Goal: Download file/media

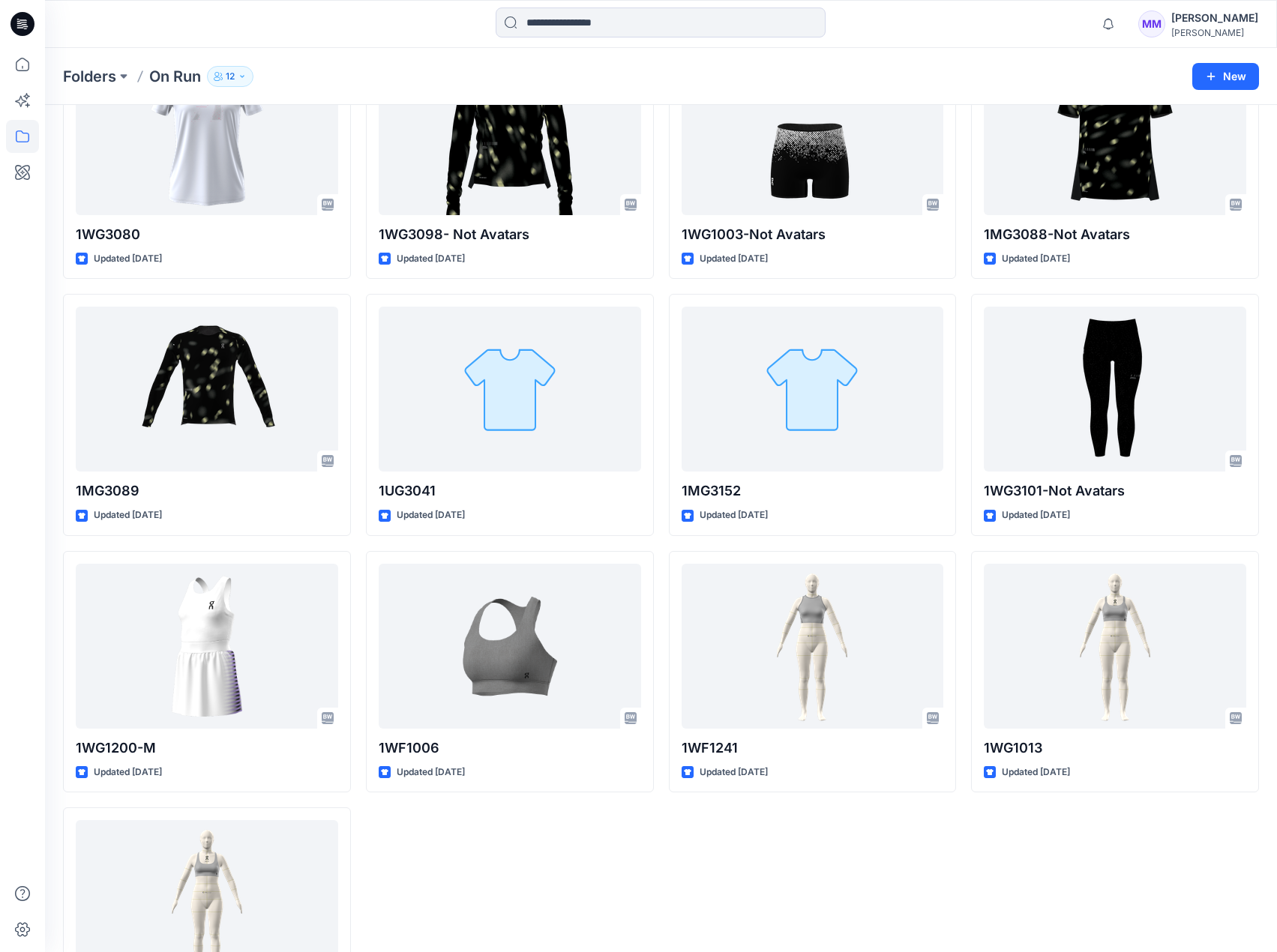
scroll to position [1530, 0]
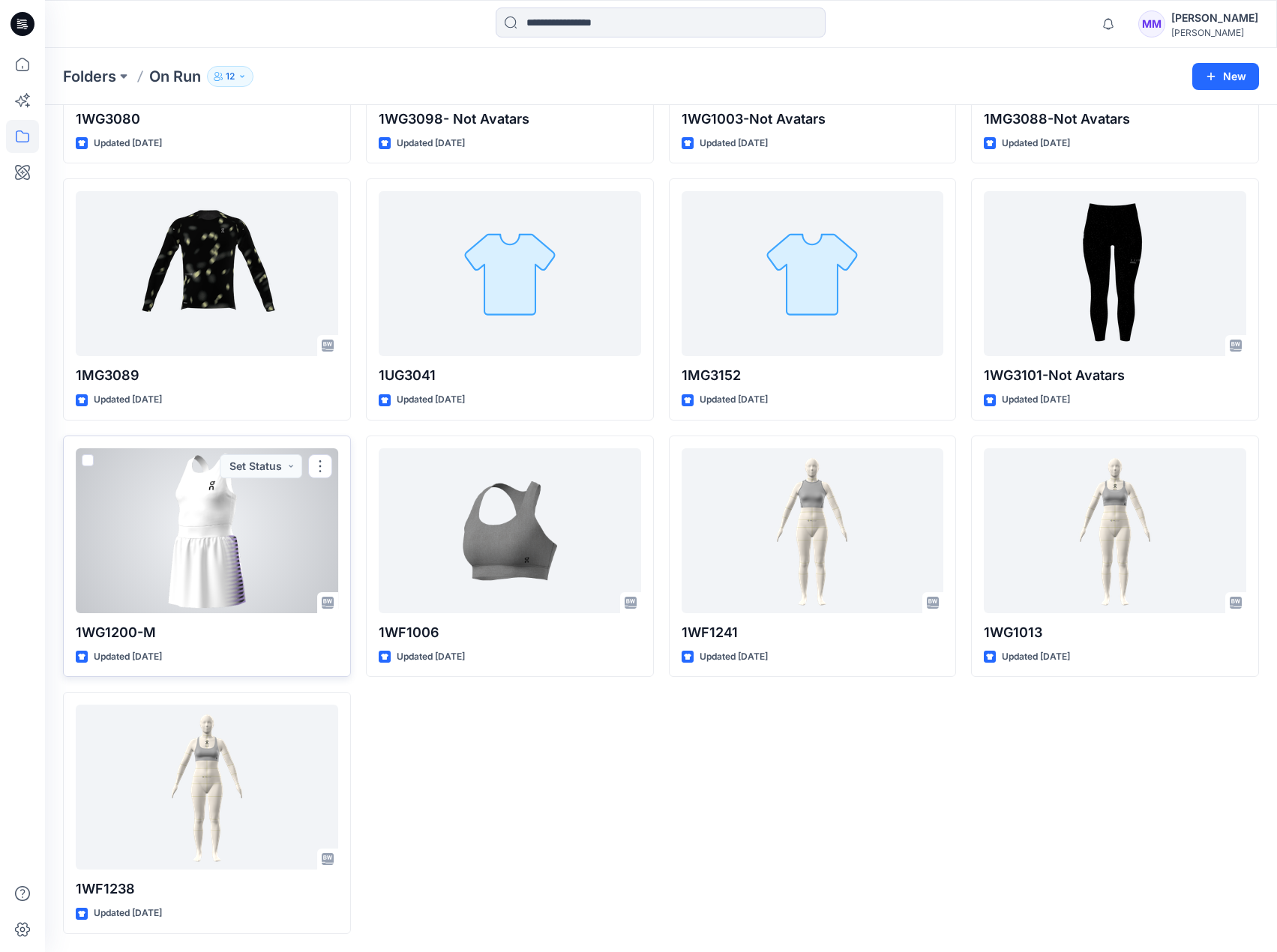
click at [271, 543] on div at bounding box center [207, 531] width 262 height 165
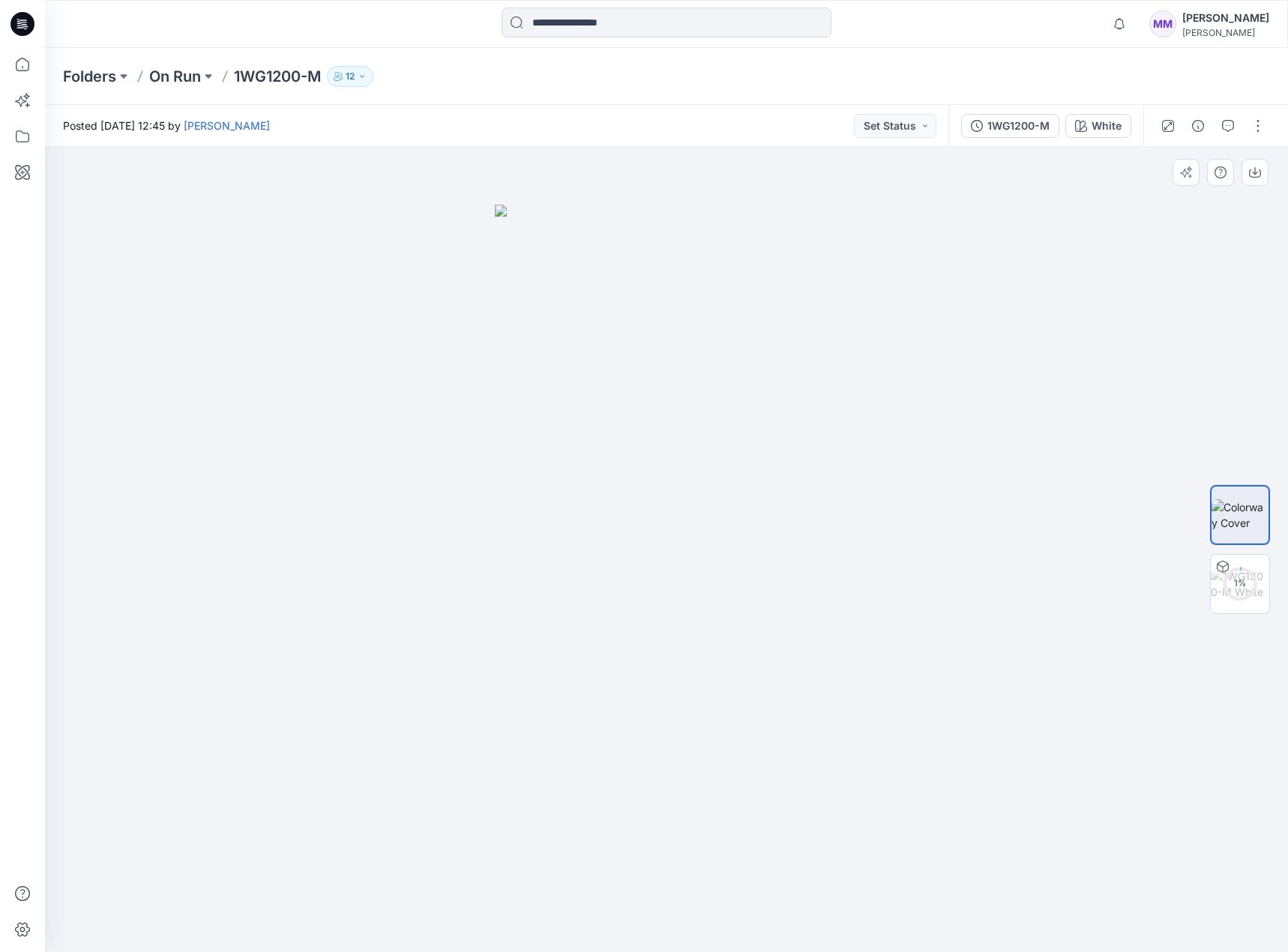
drag, startPoint x: 706, startPoint y: 560, endPoint x: 510, endPoint y: 571, distance: 196.3
click at [510, 571] on img at bounding box center [666, 578] width 345 height 748
click at [1010, 124] on div "1WG1200-M" at bounding box center [1019, 126] width 63 height 17
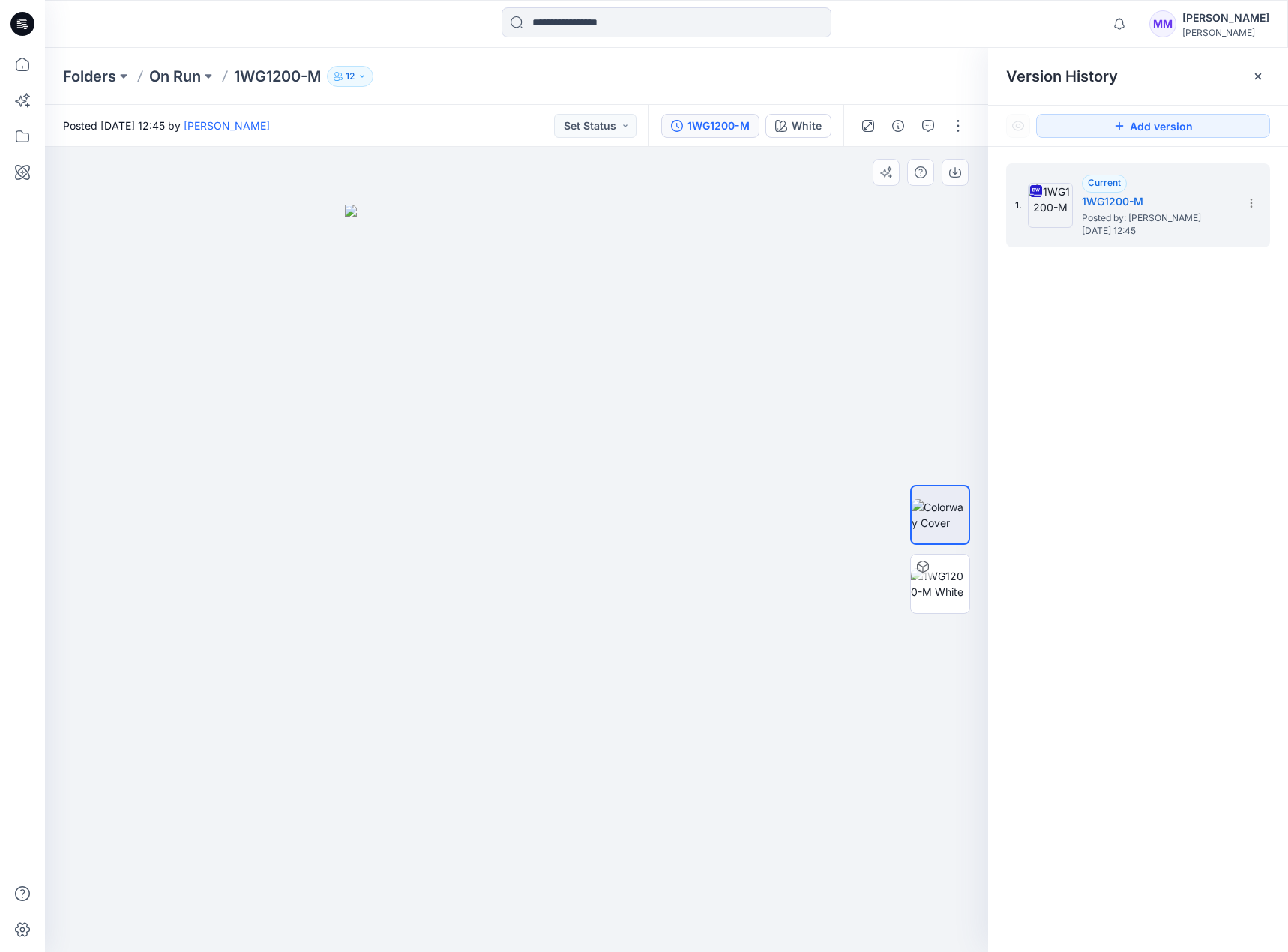
drag, startPoint x: 422, startPoint y: 473, endPoint x: 445, endPoint y: 470, distance: 23.2
click at [445, 470] on img at bounding box center [516, 578] width 345 height 748
click at [929, 581] on img at bounding box center [940, 584] width 59 height 32
drag, startPoint x: 23, startPoint y: 345, endPoint x: 1253, endPoint y: 204, distance: 1238.1
click at [1253, 204] on icon at bounding box center [1251, 204] width 12 height 12
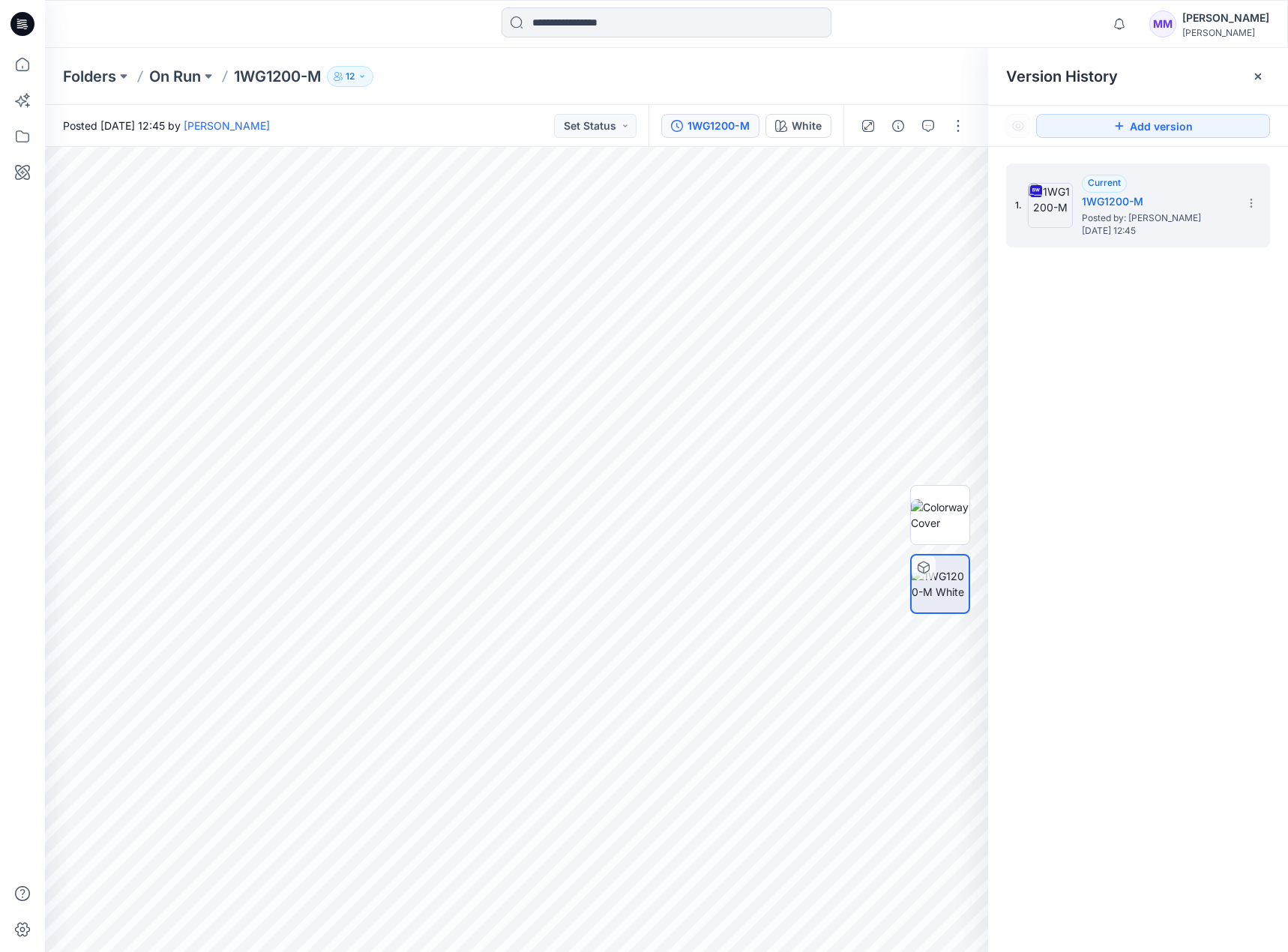
click at [1135, 452] on div "1. Current 1WG1200-M Posted by: [PERSON_NAME] [DATE] 12:45" at bounding box center [1138, 560] width 300 height 827
click at [1251, 201] on icon at bounding box center [1251, 200] width 1 height 1
click at [1182, 233] on span "Download Source BW File" at bounding box center [1176, 232] width 126 height 18
